Goal: Task Accomplishment & Management: Complete application form

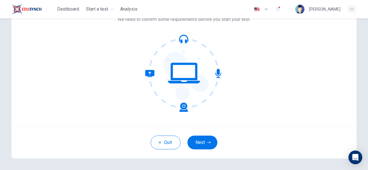
scroll to position [45, 0]
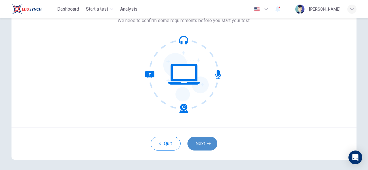
click at [203, 146] on button "Next" at bounding box center [202, 144] width 30 height 14
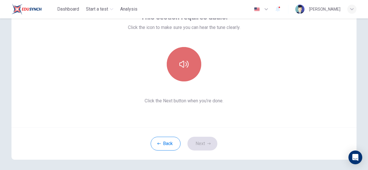
click at [180, 62] on icon "button" at bounding box center [183, 64] width 9 height 7
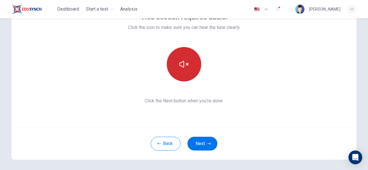
click at [180, 62] on icon "button" at bounding box center [183, 64] width 9 height 7
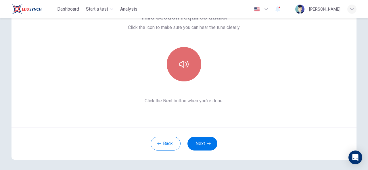
click at [180, 62] on icon "button" at bounding box center [183, 64] width 9 height 7
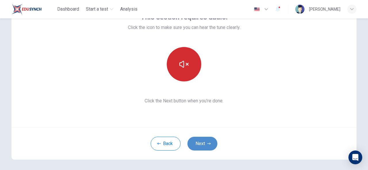
click at [195, 142] on button "Next" at bounding box center [202, 144] width 30 height 14
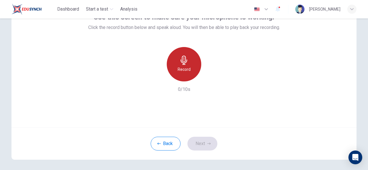
click at [179, 63] on icon "button" at bounding box center [183, 60] width 9 height 9
click at [180, 61] on icon "button" at bounding box center [183, 60] width 7 height 9
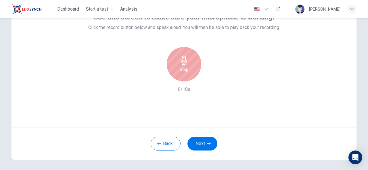
click at [184, 66] on h6 "Stop" at bounding box center [184, 69] width 9 height 7
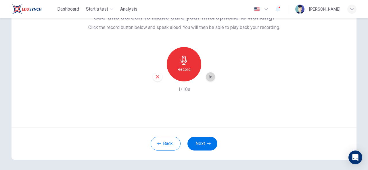
click at [211, 78] on icon "button" at bounding box center [210, 77] width 6 height 6
click at [194, 148] on button "Next" at bounding box center [202, 144] width 30 height 14
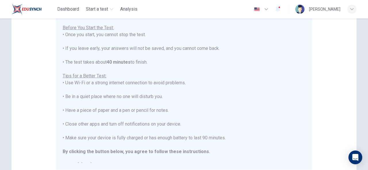
scroll to position [149, 0]
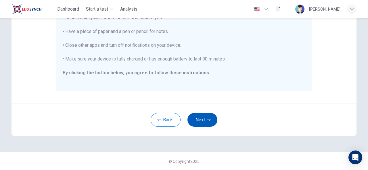
click at [196, 123] on button "Next" at bounding box center [202, 120] width 30 height 14
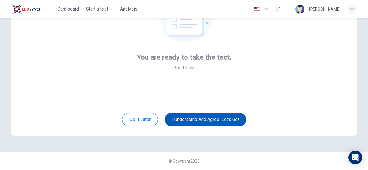
scroll to position [69, 0]
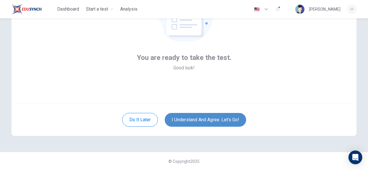
click at [196, 123] on button "I understand and agree. Let’s go!" at bounding box center [205, 120] width 81 height 14
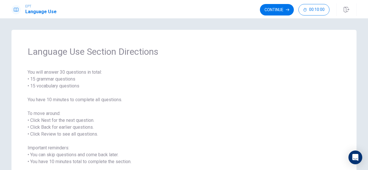
scroll to position [55, 0]
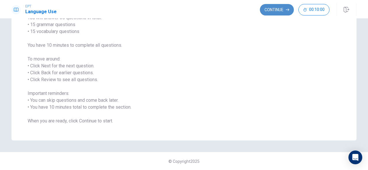
click at [292, 12] on button "Continue" at bounding box center [277, 9] width 34 height 11
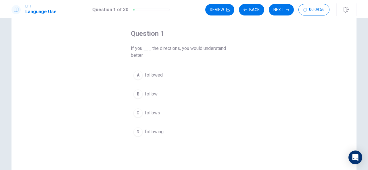
scroll to position [24, 0]
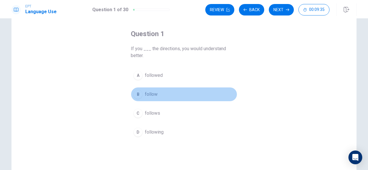
click at [136, 92] on div "B" at bounding box center [137, 94] width 9 height 9
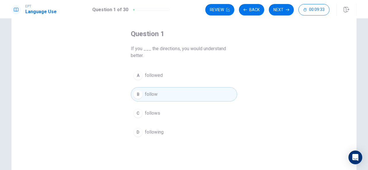
drag, startPoint x: 361, startPoint y: 76, endPoint x: 366, endPoint y: 76, distance: 4.9
click at [366, 76] on div "Question 1 If you ___ the directions, you would understand better. A followed B…" at bounding box center [184, 94] width 368 height 152
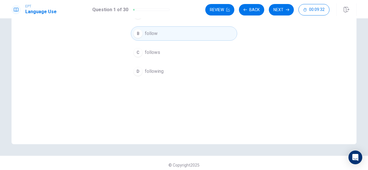
scroll to position [89, 0]
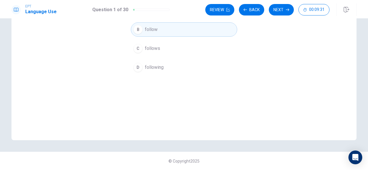
drag, startPoint x: 360, startPoint y: 119, endPoint x: 367, endPoint y: 116, distance: 8.2
click at [367, 116] on div "Question 1 If you ___ the directions, you would understand better. A followed B…" at bounding box center [184, 94] width 368 height 152
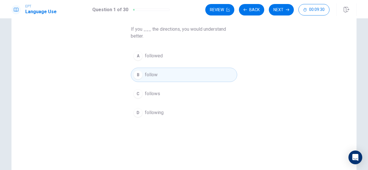
scroll to position [32, 0]
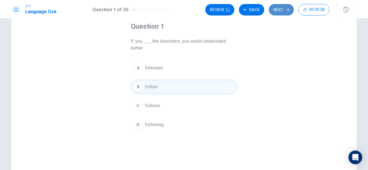
click at [277, 5] on button "Next" at bounding box center [281, 9] width 25 height 11
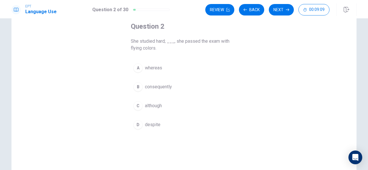
click at [140, 88] on div "B" at bounding box center [137, 86] width 9 height 9
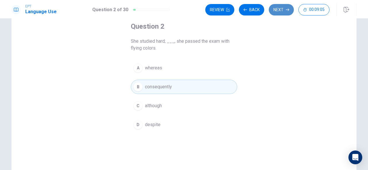
click at [279, 8] on button "Next" at bounding box center [281, 9] width 25 height 11
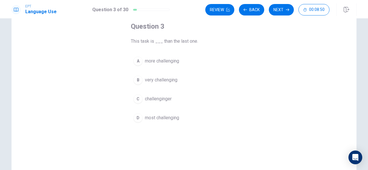
click at [136, 61] on div "A" at bounding box center [137, 61] width 9 height 9
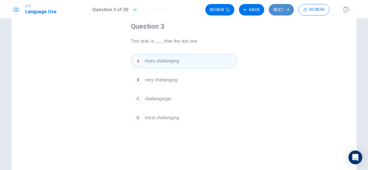
click at [276, 7] on button "Next" at bounding box center [281, 9] width 25 height 11
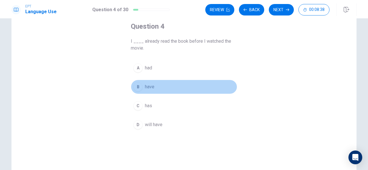
click at [138, 87] on div "B" at bounding box center [137, 86] width 9 height 9
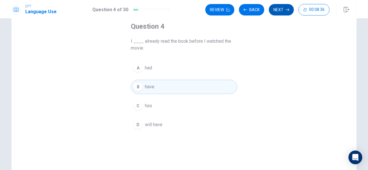
click at [278, 9] on button "Next" at bounding box center [281, 9] width 25 height 11
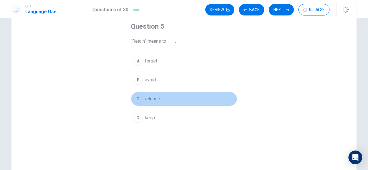
click at [134, 100] on div "C" at bounding box center [137, 99] width 9 height 9
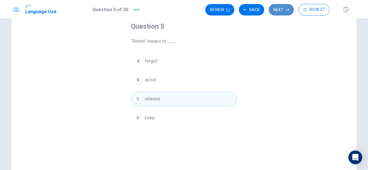
click at [275, 9] on button "Next" at bounding box center [281, 9] width 25 height 11
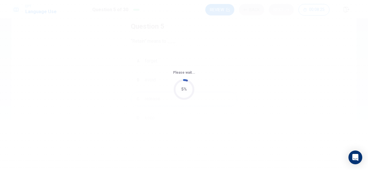
scroll to position [0, 0]
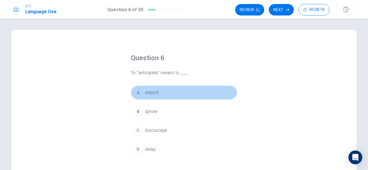
click at [138, 88] on div "A" at bounding box center [137, 92] width 9 height 9
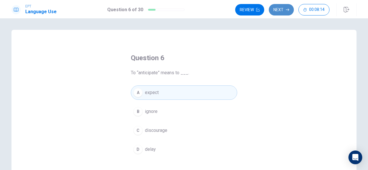
click at [286, 8] on icon "button" at bounding box center [287, 9] width 3 height 3
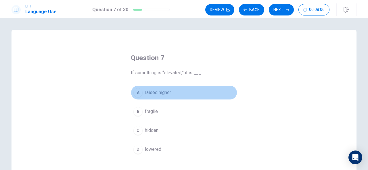
click at [137, 88] on div "A" at bounding box center [137, 92] width 9 height 9
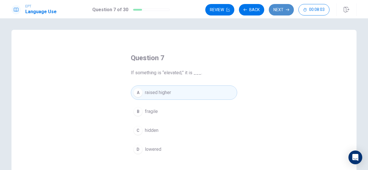
click at [274, 8] on button "Next" at bounding box center [281, 9] width 25 height 11
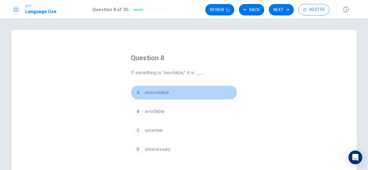
click at [138, 93] on div "A" at bounding box center [137, 92] width 9 height 9
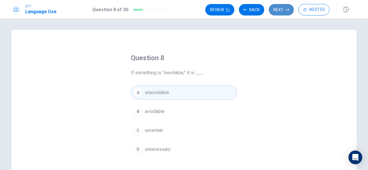
click at [280, 7] on button "Next" at bounding box center [281, 9] width 25 height 11
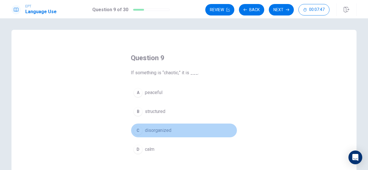
click at [138, 131] on div "C" at bounding box center [137, 130] width 9 height 9
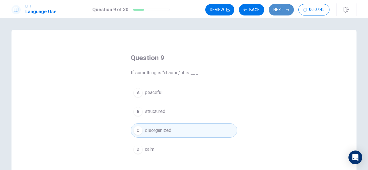
click at [274, 9] on button "Next" at bounding box center [281, 9] width 25 height 11
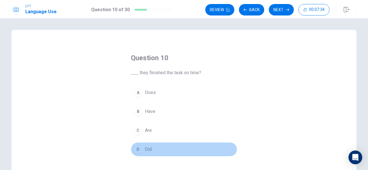
click at [135, 150] on div "D" at bounding box center [137, 149] width 9 height 9
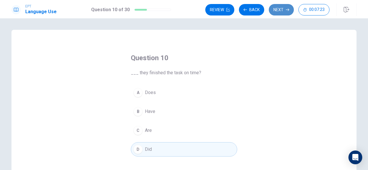
click at [279, 11] on button "Next" at bounding box center [281, 9] width 25 height 11
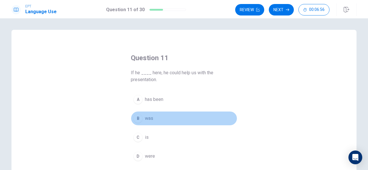
click at [136, 120] on div "B" at bounding box center [137, 118] width 9 height 9
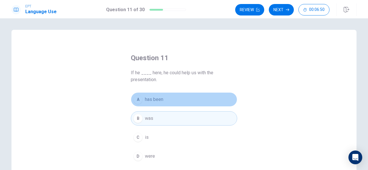
click at [138, 96] on div "A" at bounding box center [137, 99] width 9 height 9
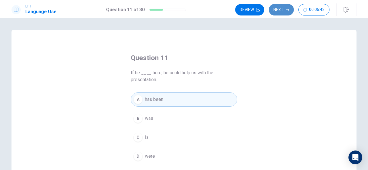
click at [283, 7] on button "Next" at bounding box center [281, 9] width 25 height 11
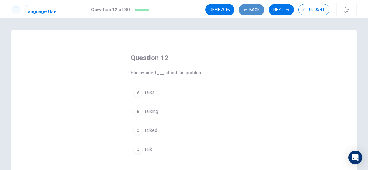
click at [248, 7] on button "Back" at bounding box center [251, 9] width 25 height 11
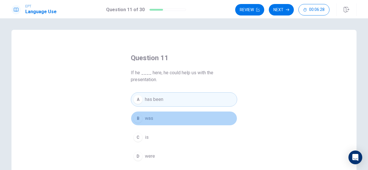
click at [139, 119] on div "B" at bounding box center [137, 118] width 9 height 9
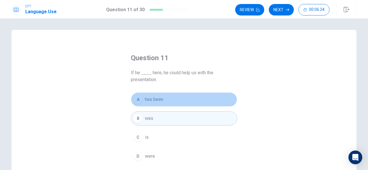
click at [148, 99] on span "has been" at bounding box center [154, 99] width 18 height 7
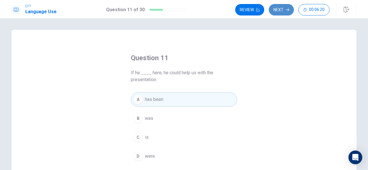
click at [274, 11] on button "Next" at bounding box center [281, 9] width 25 height 11
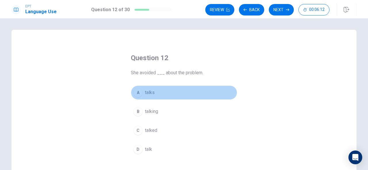
click at [137, 92] on div "A" at bounding box center [137, 92] width 9 height 9
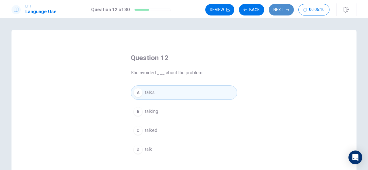
click at [279, 7] on button "Next" at bounding box center [281, 9] width 25 height 11
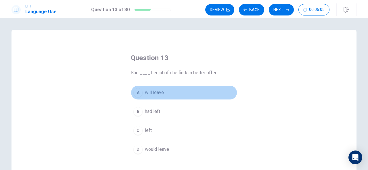
click at [140, 92] on div "A" at bounding box center [137, 92] width 9 height 9
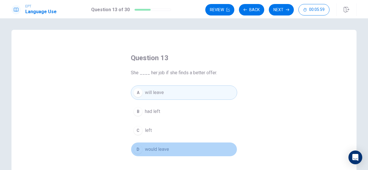
click at [140, 148] on div "D" at bounding box center [137, 149] width 9 height 9
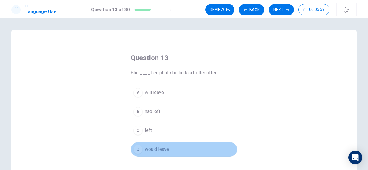
click at [140, 148] on div "D" at bounding box center [137, 149] width 9 height 9
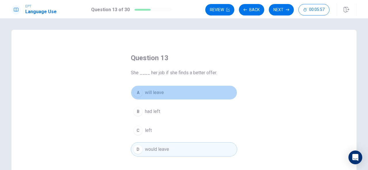
click at [135, 95] on div "A" at bounding box center [137, 92] width 9 height 9
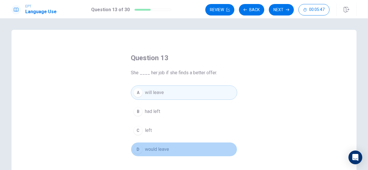
click at [139, 149] on div "D" at bounding box center [137, 149] width 9 height 9
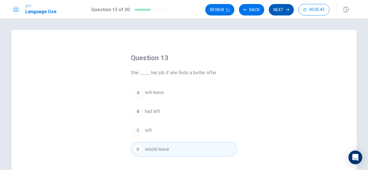
click at [284, 11] on button "Next" at bounding box center [281, 9] width 25 height 11
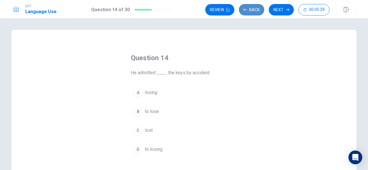
click at [255, 7] on button "Back" at bounding box center [251, 9] width 25 height 11
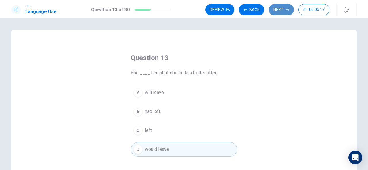
click at [283, 11] on button "Next" at bounding box center [281, 9] width 25 height 11
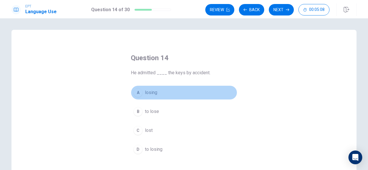
click at [140, 89] on button "A losing" at bounding box center [184, 93] width 106 height 14
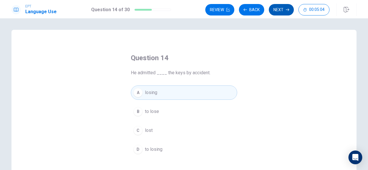
click at [279, 4] on button "Next" at bounding box center [281, 9] width 25 height 11
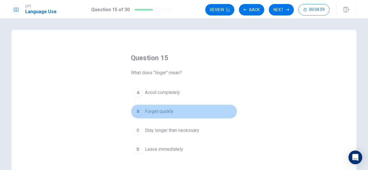
click at [140, 111] on div "B" at bounding box center [137, 111] width 9 height 9
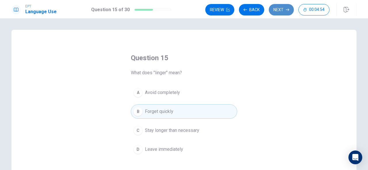
click at [285, 9] on button "Next" at bounding box center [281, 9] width 25 height 11
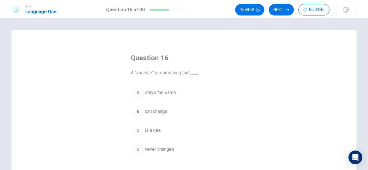
click at [136, 113] on div "B" at bounding box center [137, 111] width 9 height 9
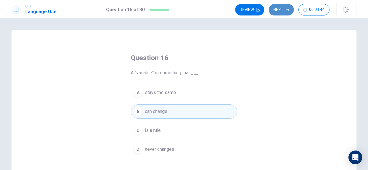
click at [282, 8] on button "Next" at bounding box center [281, 9] width 25 height 11
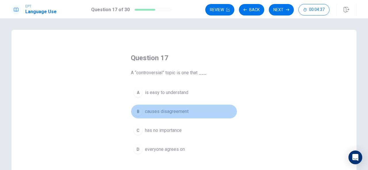
click at [137, 111] on div "B" at bounding box center [137, 111] width 9 height 9
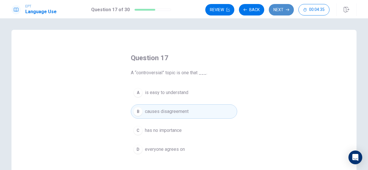
click at [281, 7] on button "Next" at bounding box center [281, 9] width 25 height 11
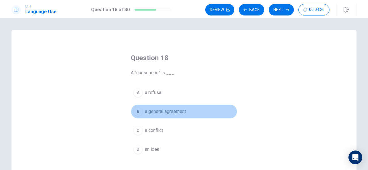
click at [136, 106] on button "B a general agreement" at bounding box center [184, 112] width 106 height 14
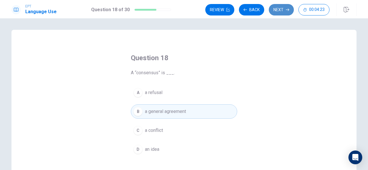
click at [278, 7] on button "Next" at bounding box center [281, 9] width 25 height 11
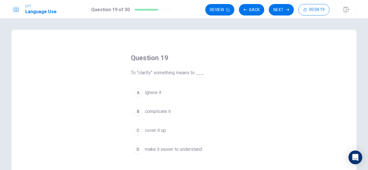
click at [138, 147] on div "D" at bounding box center [137, 149] width 9 height 9
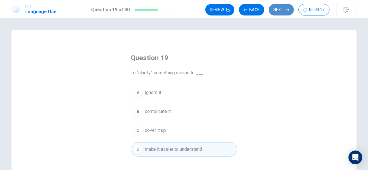
click at [274, 5] on button "Next" at bounding box center [281, 9] width 25 height 11
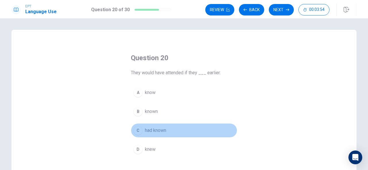
click at [138, 130] on div "C" at bounding box center [137, 130] width 9 height 9
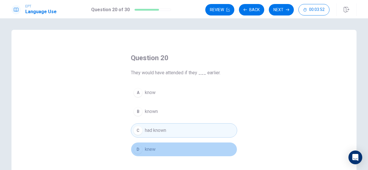
click at [138, 150] on div "D" at bounding box center [137, 149] width 9 height 9
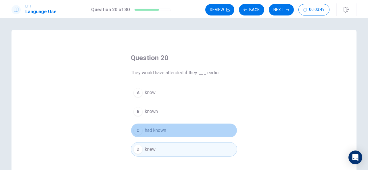
click at [137, 135] on div "C" at bounding box center [137, 130] width 9 height 9
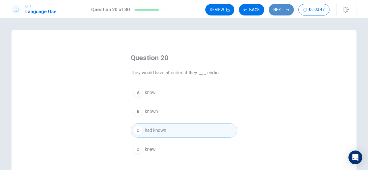
click at [280, 5] on button "Next" at bounding box center [281, 9] width 25 height 11
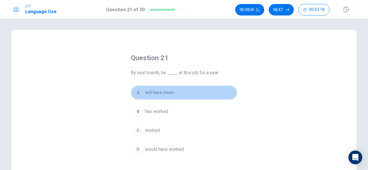
click at [136, 94] on div "A" at bounding box center [137, 92] width 9 height 9
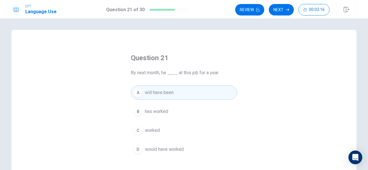
click at [139, 107] on button "B has worked" at bounding box center [184, 112] width 106 height 14
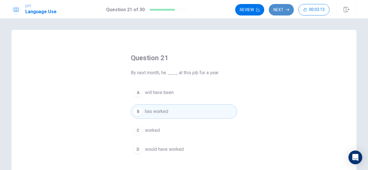
click at [283, 9] on button "Next" at bounding box center [281, 9] width 25 height 11
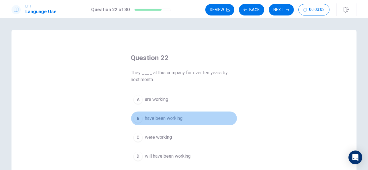
click at [141, 117] on button "B have been working" at bounding box center [184, 118] width 106 height 14
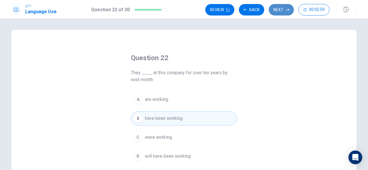
click at [280, 10] on button "Next" at bounding box center [281, 9] width 25 height 11
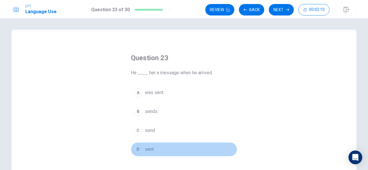
click at [134, 151] on div "D" at bounding box center [137, 149] width 9 height 9
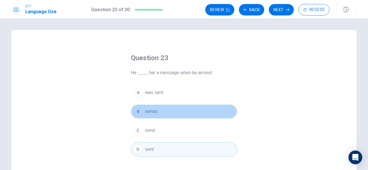
click at [145, 110] on span "sends" at bounding box center [151, 111] width 13 height 7
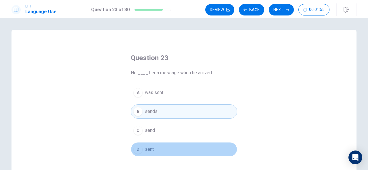
click at [134, 143] on button "D sent" at bounding box center [184, 149] width 106 height 14
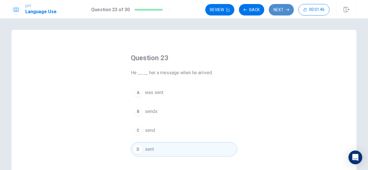
click at [279, 10] on button "Next" at bounding box center [281, 9] width 25 height 11
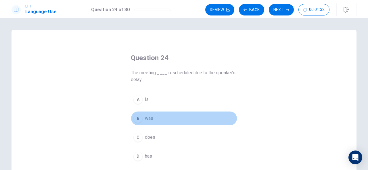
click at [140, 117] on div "B" at bounding box center [137, 118] width 9 height 9
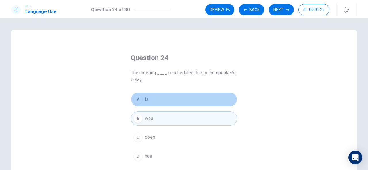
click at [140, 96] on button "A is" at bounding box center [184, 99] width 106 height 14
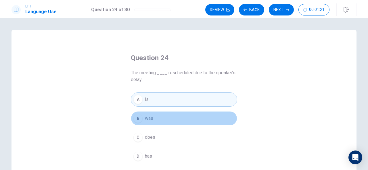
click at [135, 120] on div "B" at bounding box center [137, 118] width 9 height 9
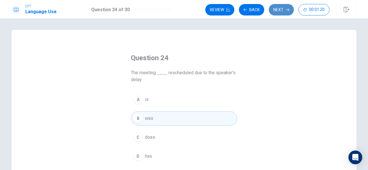
click at [284, 12] on button "Next" at bounding box center [281, 9] width 25 height 11
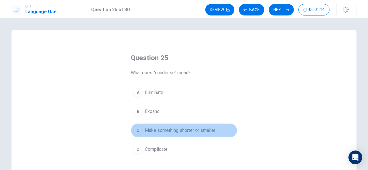
click at [136, 133] on div "C" at bounding box center [137, 130] width 9 height 9
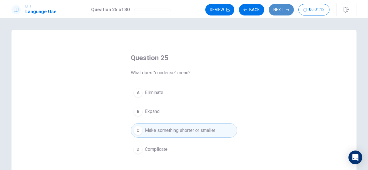
click at [279, 12] on button "Next" at bounding box center [281, 9] width 25 height 11
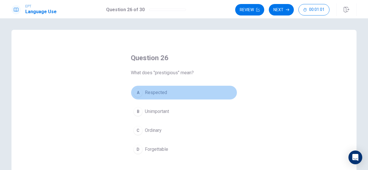
click at [140, 93] on div "A" at bounding box center [137, 92] width 9 height 9
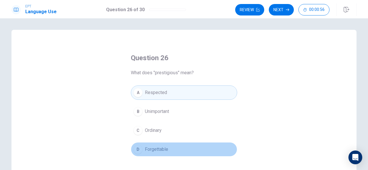
click at [139, 154] on button "D Forgettable" at bounding box center [184, 149] width 106 height 14
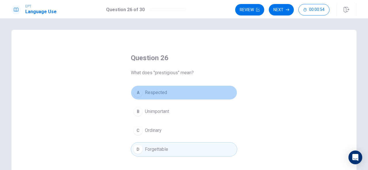
click at [137, 93] on div "A" at bounding box center [137, 92] width 9 height 9
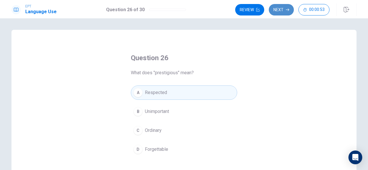
click at [284, 10] on button "Next" at bounding box center [281, 9] width 25 height 11
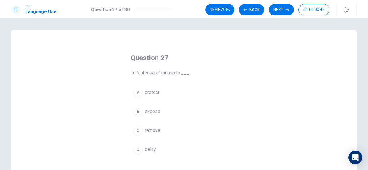
click at [138, 93] on div "A" at bounding box center [137, 92] width 9 height 9
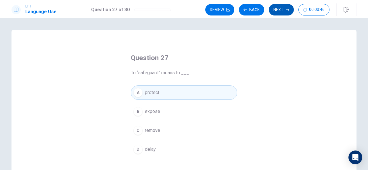
click at [286, 10] on icon "button" at bounding box center [287, 9] width 3 height 3
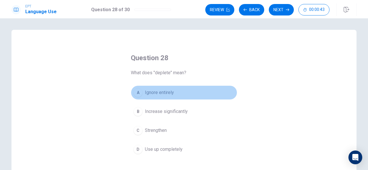
click at [153, 97] on button "A Ignore entirely" at bounding box center [184, 93] width 106 height 14
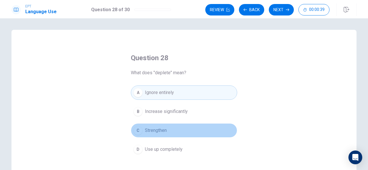
click at [138, 131] on div "C" at bounding box center [137, 130] width 9 height 9
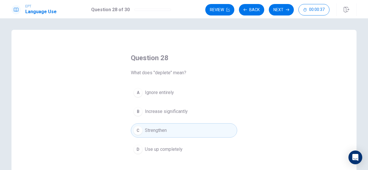
click at [137, 148] on div "D" at bounding box center [137, 149] width 9 height 9
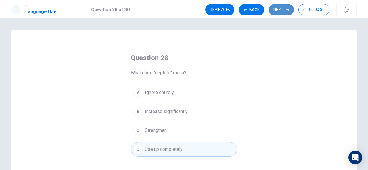
click at [279, 5] on button "Next" at bounding box center [281, 9] width 25 height 11
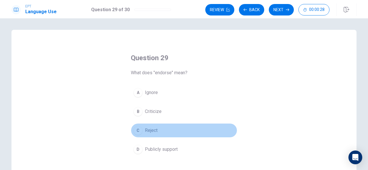
click at [136, 130] on div "C" at bounding box center [137, 130] width 9 height 9
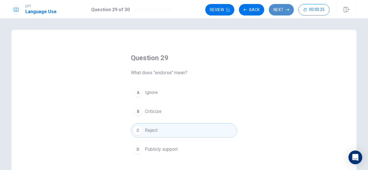
click at [281, 10] on button "Next" at bounding box center [281, 9] width 25 height 11
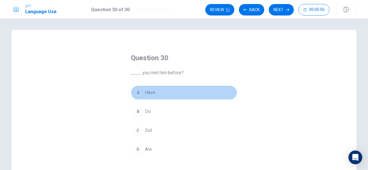
click at [136, 96] on div "A" at bounding box center [137, 92] width 9 height 9
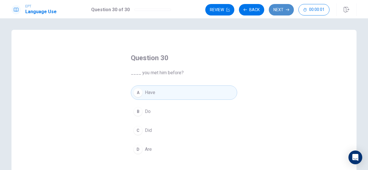
click at [280, 11] on button "Next" at bounding box center [281, 9] width 25 height 11
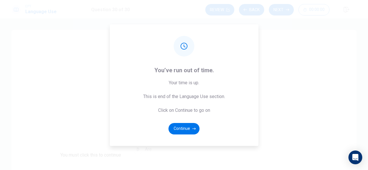
drag, startPoint x: 264, startPoint y: 28, endPoint x: 264, endPoint y: 51, distance: 23.6
click at [264, 170] on div at bounding box center [184, 170] width 368 height 0
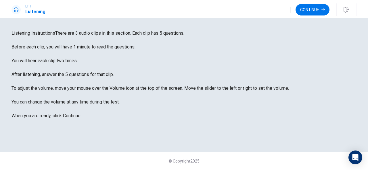
scroll to position [0, 0]
click at [319, 5] on button "Continue" at bounding box center [312, 9] width 34 height 11
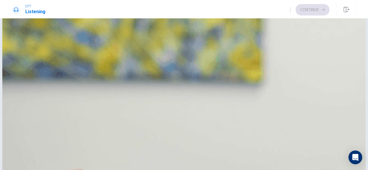
scroll to position [532, 0]
type input "25"
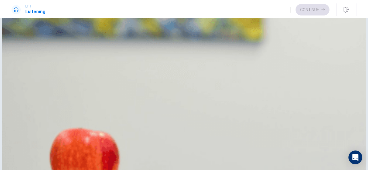
scroll to position [57, 0]
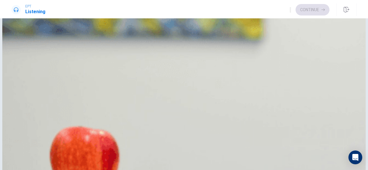
type input "32"
click at [23, 153] on div "B" at bounding box center [18, 157] width 9 height 9
type input "35"
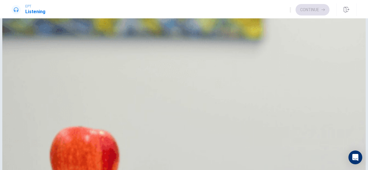
scroll to position [72, 0]
type input "42"
click at [23, 105] on div "C" at bounding box center [18, 100] width 9 height 9
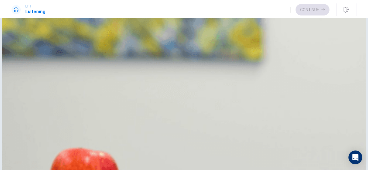
scroll to position [23, 0]
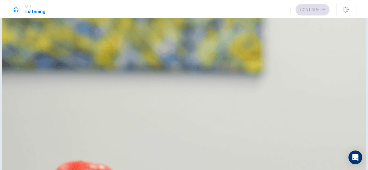
click at [23, 39] on div "A" at bounding box center [18, 34] width 9 height 9
type input "44"
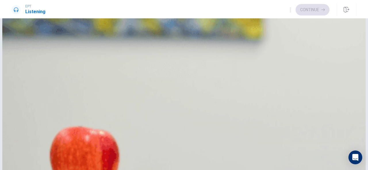
scroll to position [394, 0]
type input "53"
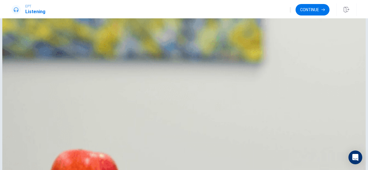
scroll to position [11, 0]
click at [318, 9] on button "Continue" at bounding box center [312, 9] width 34 height 11
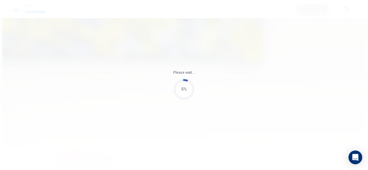
type input "58"
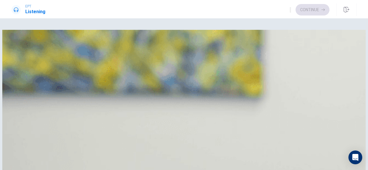
scroll to position [0, 0]
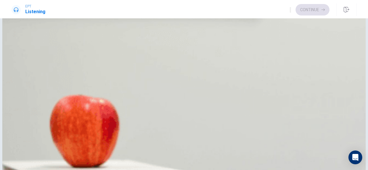
type input "32"
click at [23, 121] on div "B" at bounding box center [18, 125] width 9 height 9
type input "39"
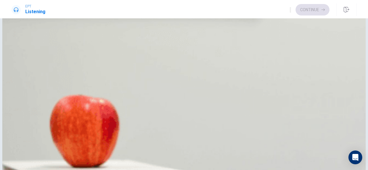
scroll to position [95, 0]
click at [168, 76] on button "C Yoga and paddleboarding" at bounding box center [183, 68] width 345 height 14
type input "43"
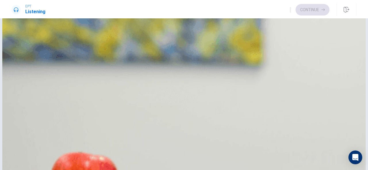
scroll to position [20, 0]
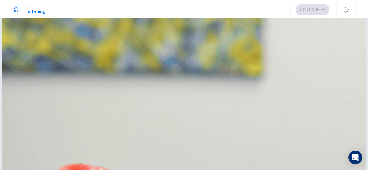
click at [23, 71] on div "C" at bounding box center [18, 66] width 9 height 9
type input "45"
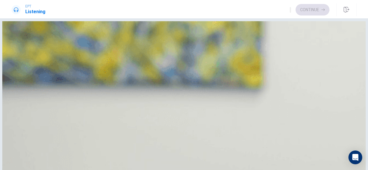
scroll to position [437, 0]
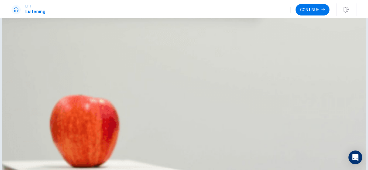
scroll to position [32, 0]
type input "52"
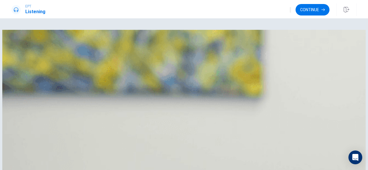
scroll to position [11, 0]
click at [306, 7] on button "Continue" at bounding box center [312, 9] width 34 height 11
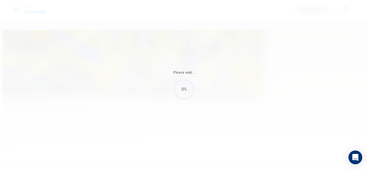
type input "66"
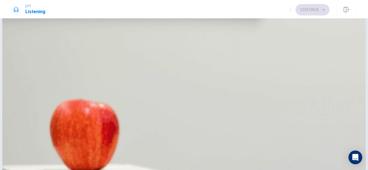
scroll to position [532, 0]
drag, startPoint x: 361, startPoint y: 124, endPoint x: 359, endPoint y: 111, distance: 13.9
click at [359, 111] on div "Question 11 What is the man’s budget? A $1,000 B $1,200 C $800 D $1,500 Questio…" at bounding box center [183, 133] width 363 height 377
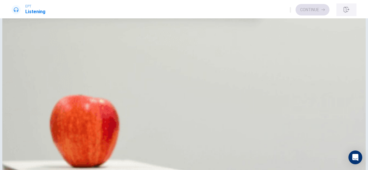
scroll to position [83, 0]
click at [23, 59] on div "B" at bounding box center [18, 54] width 9 height 9
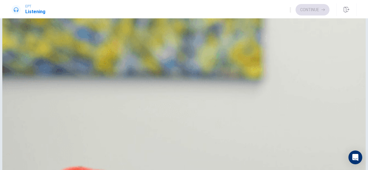
scroll to position [16, 0]
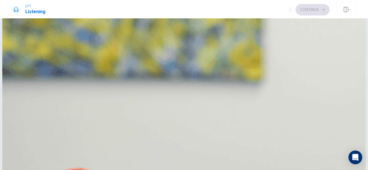
click at [23, 47] on div "A" at bounding box center [18, 42] width 9 height 9
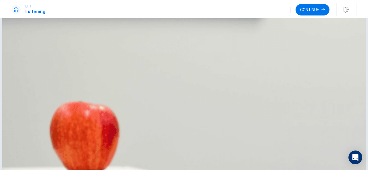
scroll to position [118, 0]
click at [322, 7] on button "Continue" at bounding box center [312, 9] width 34 height 11
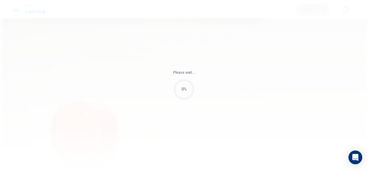
type input "77"
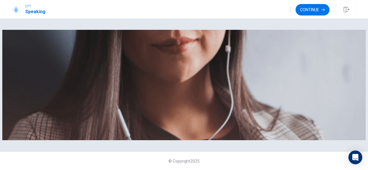
scroll to position [0, 0]
click at [307, 12] on button "Continue" at bounding box center [312, 9] width 34 height 11
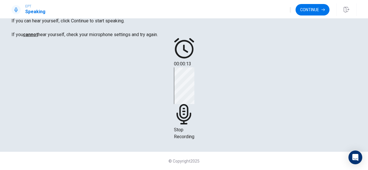
scroll to position [63, 0]
click at [194, 96] on div "Stop Recording" at bounding box center [184, 104] width 20 height 73
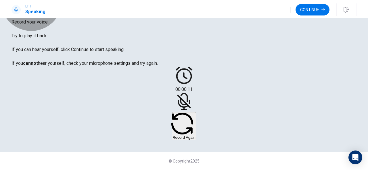
click at [196, 116] on button "Record Again" at bounding box center [184, 126] width 24 height 28
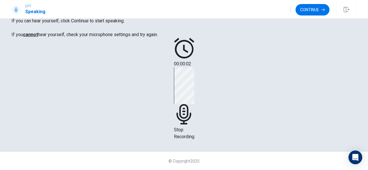
scroll to position [91, 0]
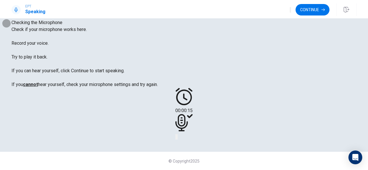
click at [178, 134] on button "Play Audio" at bounding box center [176, 136] width 1 height 5
click at [318, 8] on button "Continue" at bounding box center [312, 9] width 34 height 11
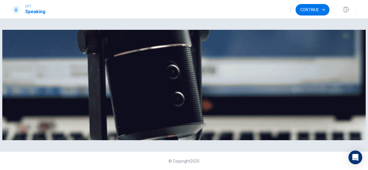
scroll to position [119, 0]
click at [321, 10] on button "Continue" at bounding box center [312, 9] width 34 height 11
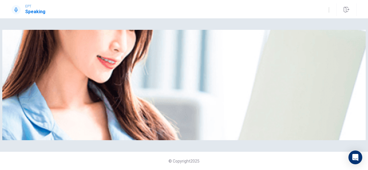
scroll to position [82, 0]
drag, startPoint x: 363, startPoint y: 88, endPoint x: 365, endPoint y: 78, distance: 9.6
click at [365, 78] on div "Please Listen Carefully © Copyright 2025" at bounding box center [184, 94] width 368 height 152
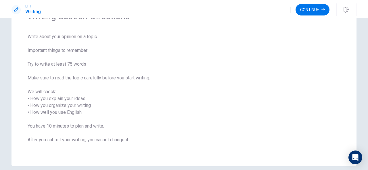
scroll to position [37, 0]
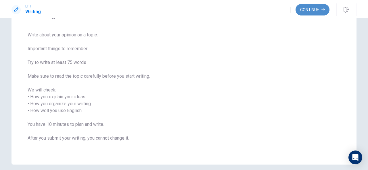
click at [315, 11] on button "Continue" at bounding box center [312, 9] width 34 height 11
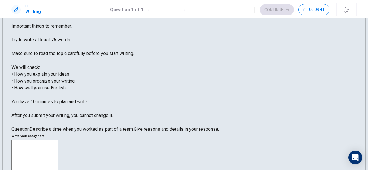
scroll to position [0, 0]
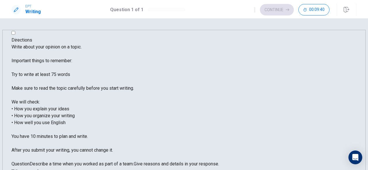
type textarea "I"
type textarea "i"
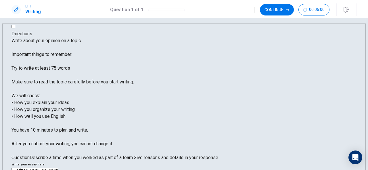
scroll to position [7, 0]
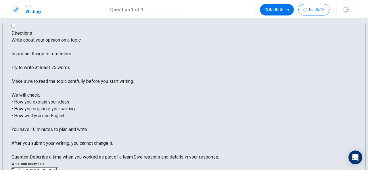
drag, startPoint x: 364, startPoint y: 70, endPoint x: 365, endPoint y: 155, distance: 84.7
click at [365, 155] on div "Directions Write about your opinion on a topic. Important things to remember: T…" at bounding box center [184, 94] width 368 height 152
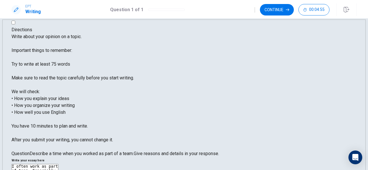
scroll to position [0, 0]
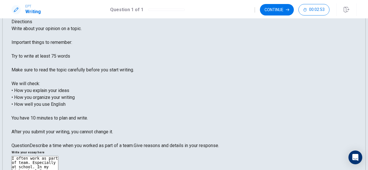
scroll to position [22, 0]
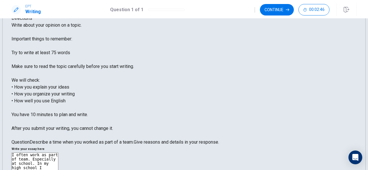
click at [359, 100] on div "Directions Write about your opinion on a topic. Important things to remember: T…" at bounding box center [183, 165] width 363 height 315
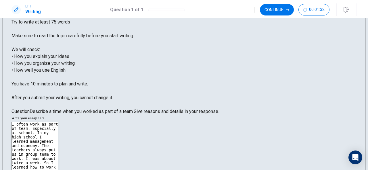
scroll to position [51, 0]
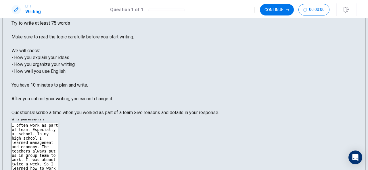
type textarea "I often work as part of team. Especially at school. In my high school I learned…"
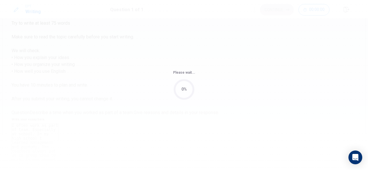
scroll to position [0, 0]
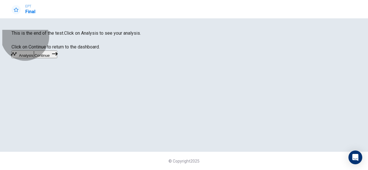
click at [57, 58] on button "Continue" at bounding box center [45, 55] width 23 height 8
